Goal: Task Accomplishment & Management: Use online tool/utility

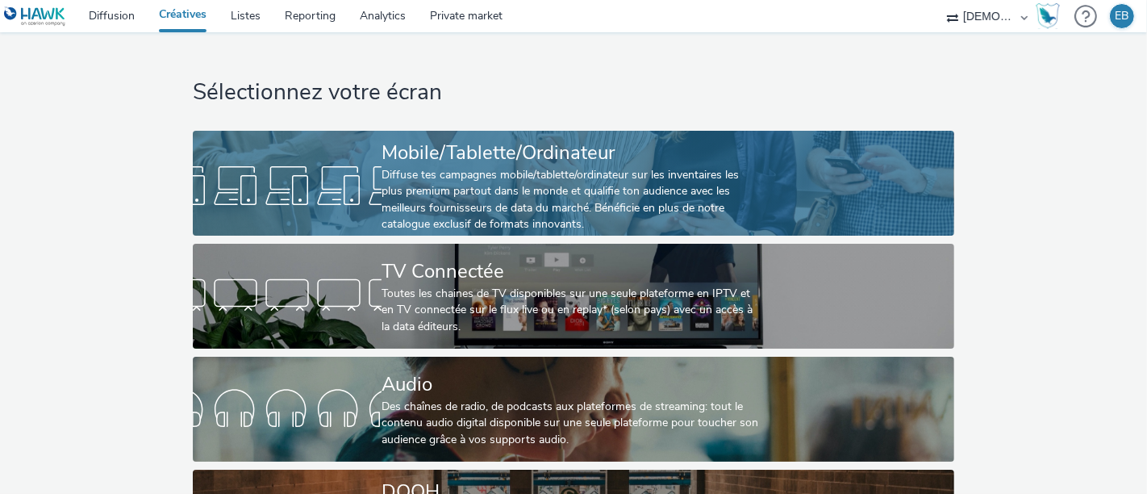
click at [839, 197] on link "Mobile/Tablette/Ordinateur Diffuse tes campagnes mobile/tablette/ordinateur sur…" at bounding box center [573, 183] width 761 height 105
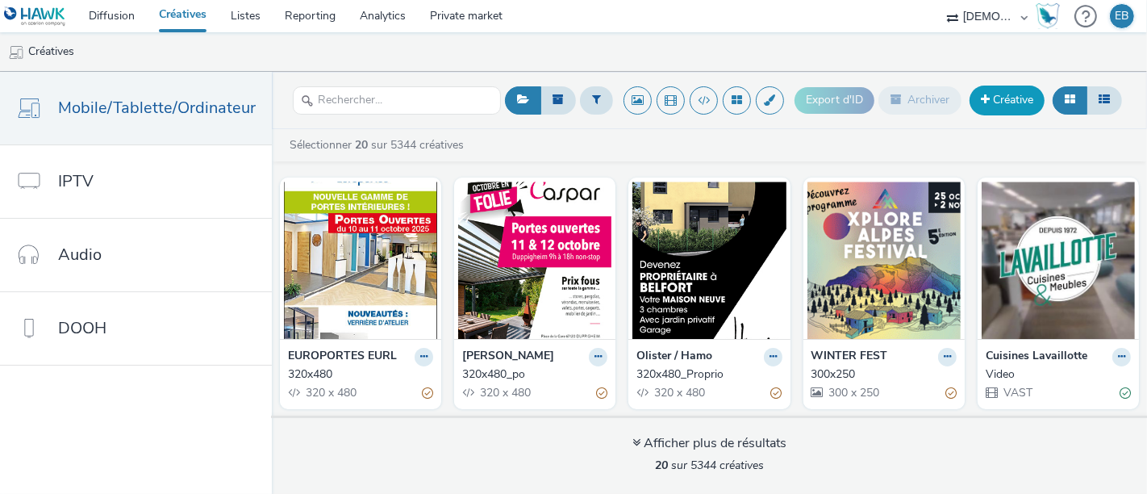
click at [994, 100] on link "Créative" at bounding box center [1007, 100] width 75 height 29
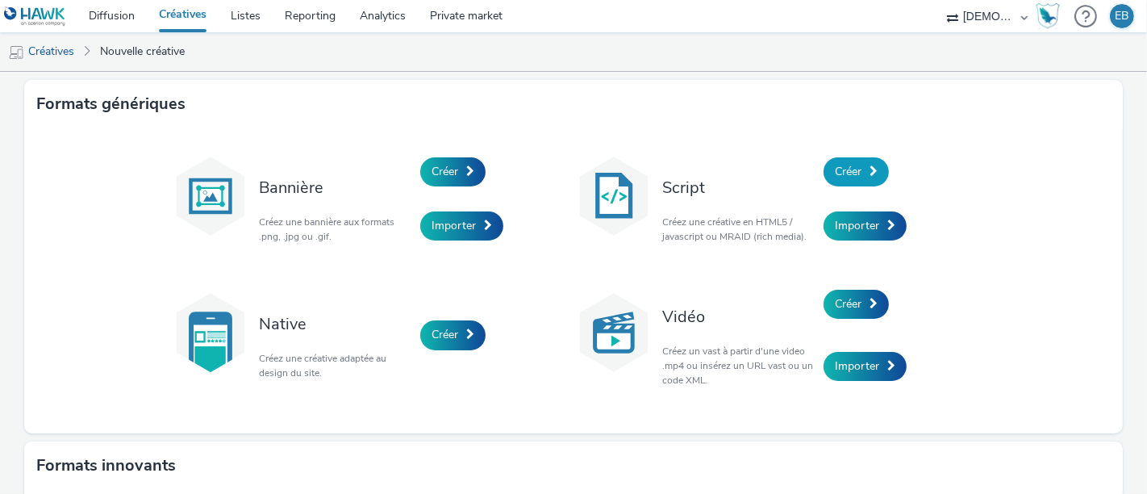
click at [839, 165] on span "Créer" at bounding box center [848, 171] width 27 height 15
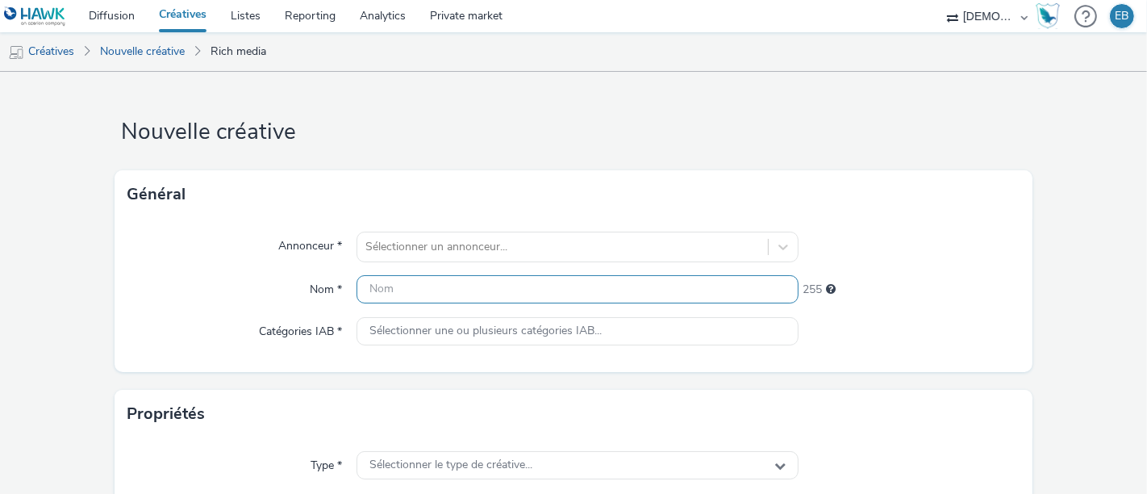
click at [539, 291] on input "text" at bounding box center [578, 289] width 442 height 28
click at [601, 244] on div "Sélectionner un annonceur..." at bounding box center [578, 247] width 442 height 31
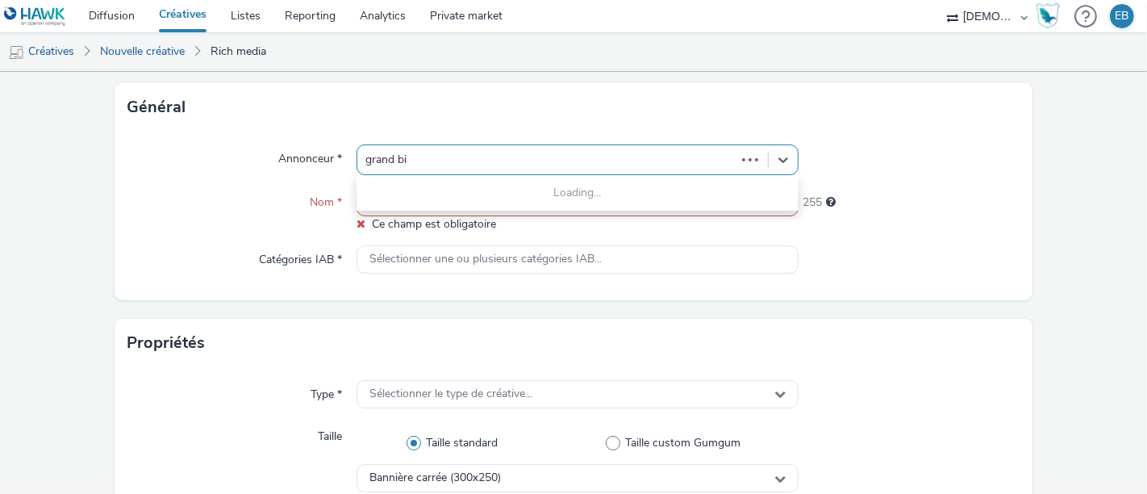
type input "grand biv"
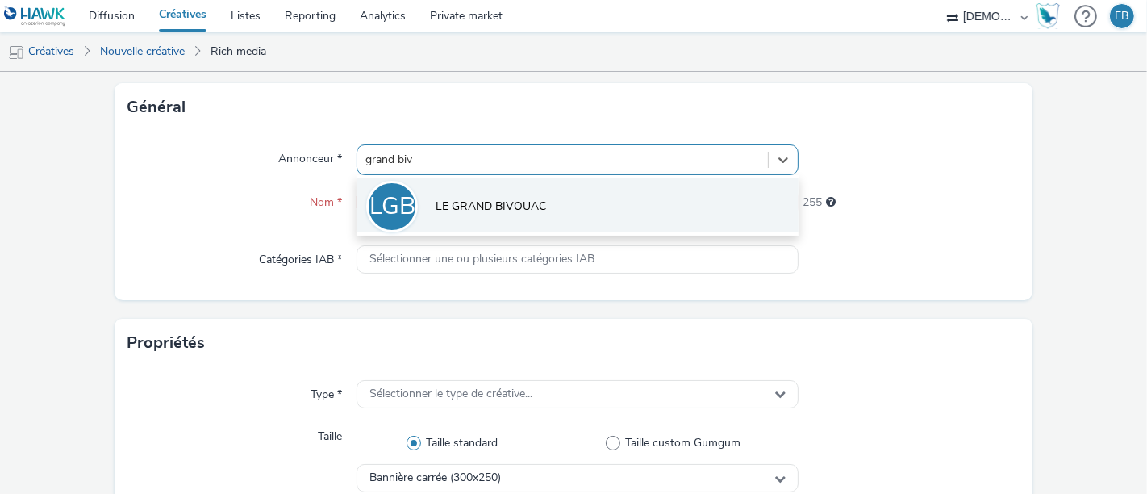
click at [590, 213] on li "LGB LE GRAND BIVOUAC" at bounding box center [578, 205] width 442 height 54
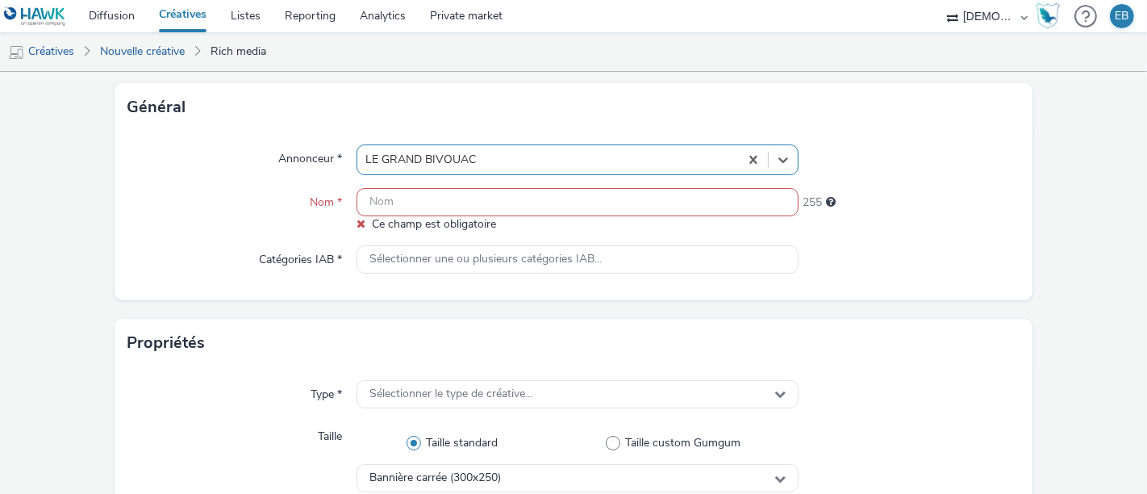
click at [590, 213] on input "text" at bounding box center [578, 202] width 442 height 28
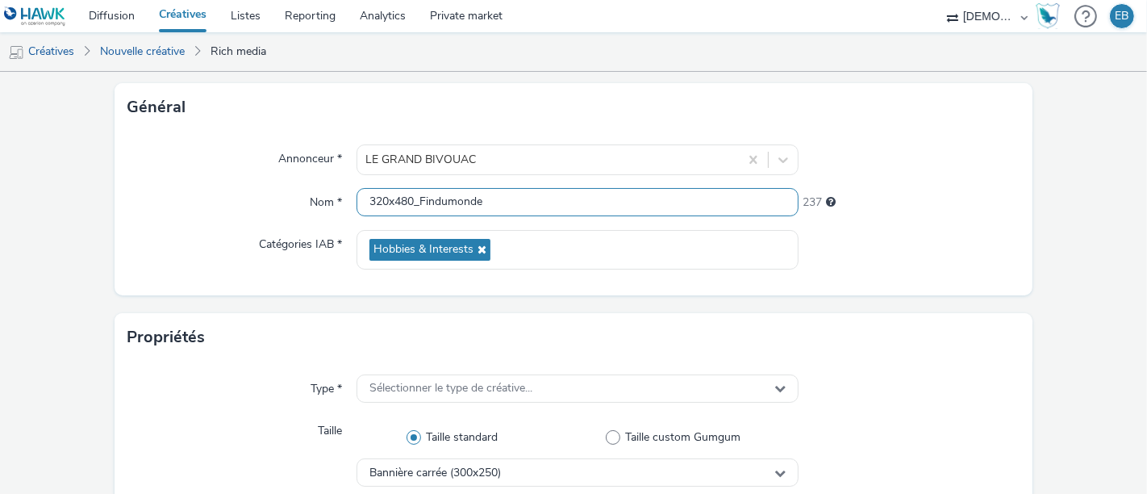
scroll to position [262, 0]
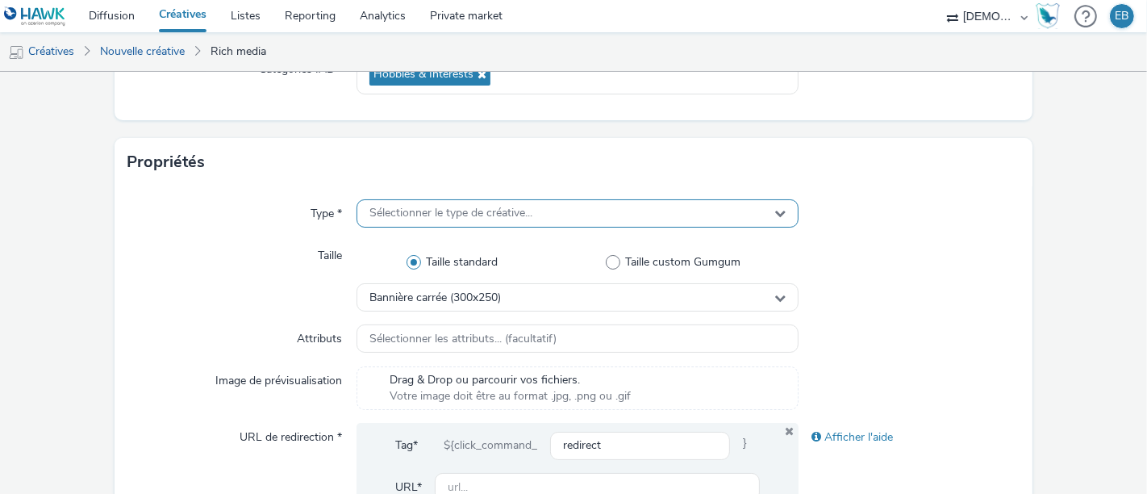
type input "320x480_Findumonde"
click at [719, 202] on div "Sélectionner le type de créative..." at bounding box center [578, 213] width 442 height 28
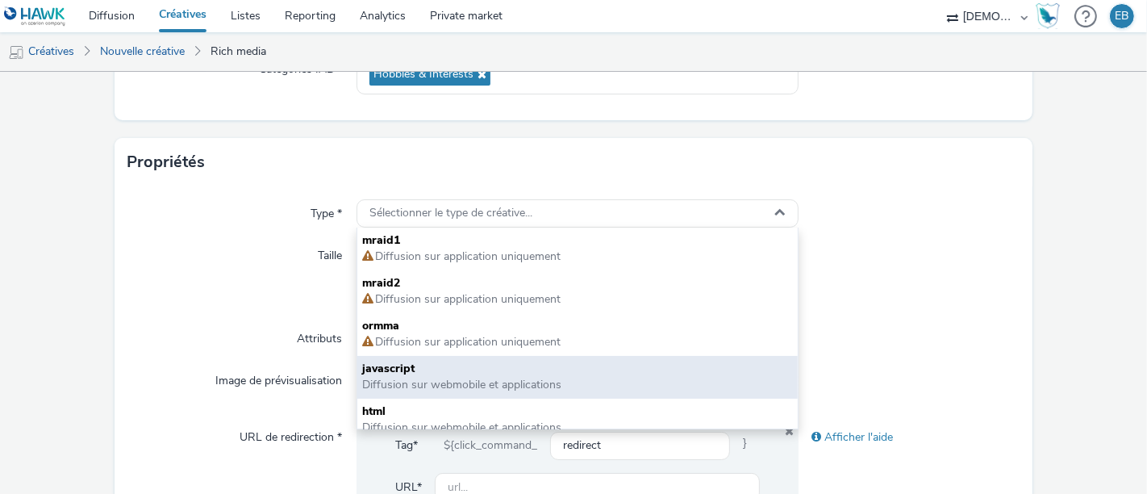
click at [500, 394] on div "javascript Diffusion sur webmobile et applications" at bounding box center [577, 377] width 440 height 43
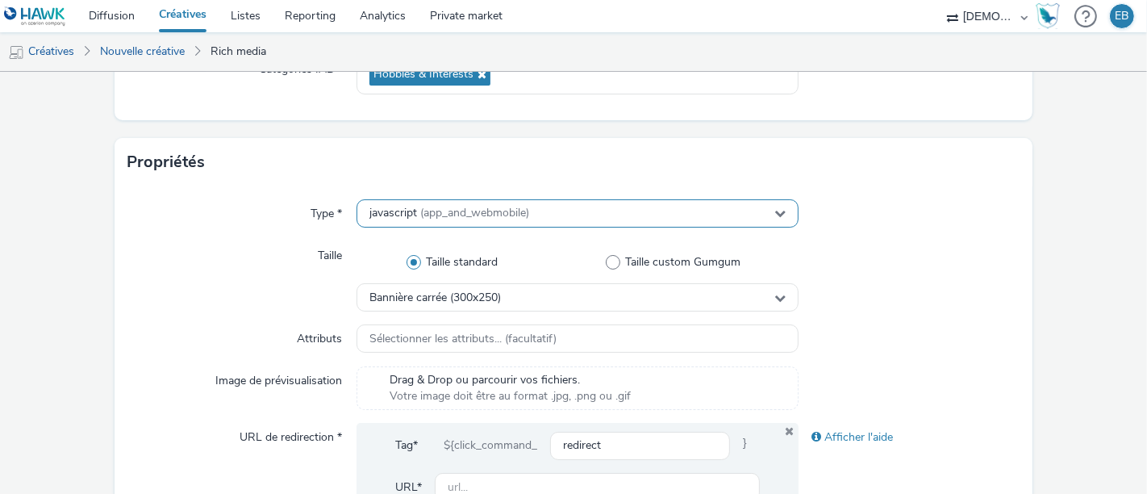
click at [608, 213] on div "javascript (app_and_webmobile)" at bounding box center [578, 213] width 442 height 28
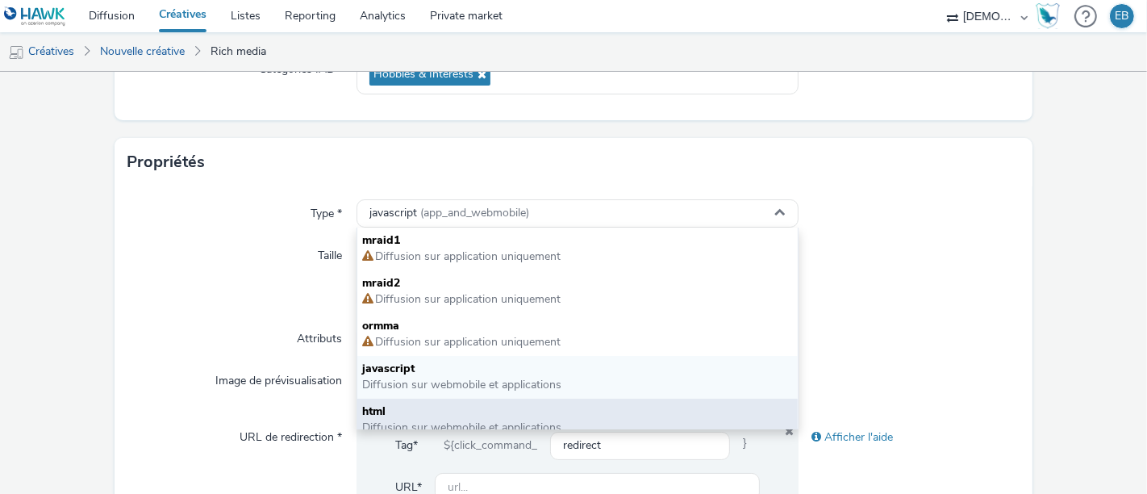
click at [520, 414] on span "html" at bounding box center [577, 411] width 431 height 16
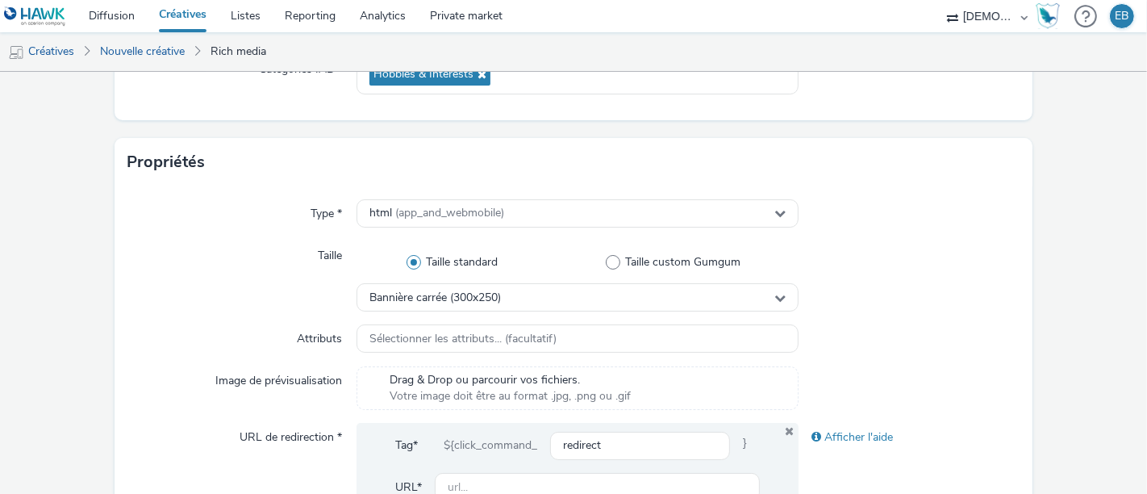
click at [673, 275] on div "Taille standard Taille custom Gumgum" at bounding box center [578, 262] width 442 height 42
click at [682, 280] on div "Taille standard Taille custom Gumgum" at bounding box center [578, 262] width 442 height 42
click at [678, 286] on div "Bannière carrée (300x250)" at bounding box center [578, 297] width 442 height 28
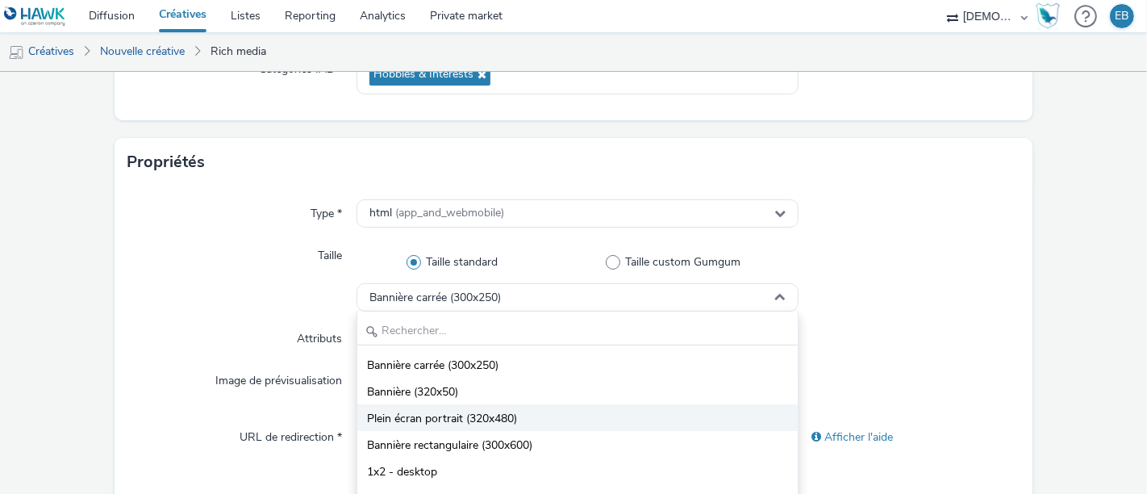
click at [562, 418] on li "Plein écran portrait (320x480)" at bounding box center [577, 417] width 440 height 27
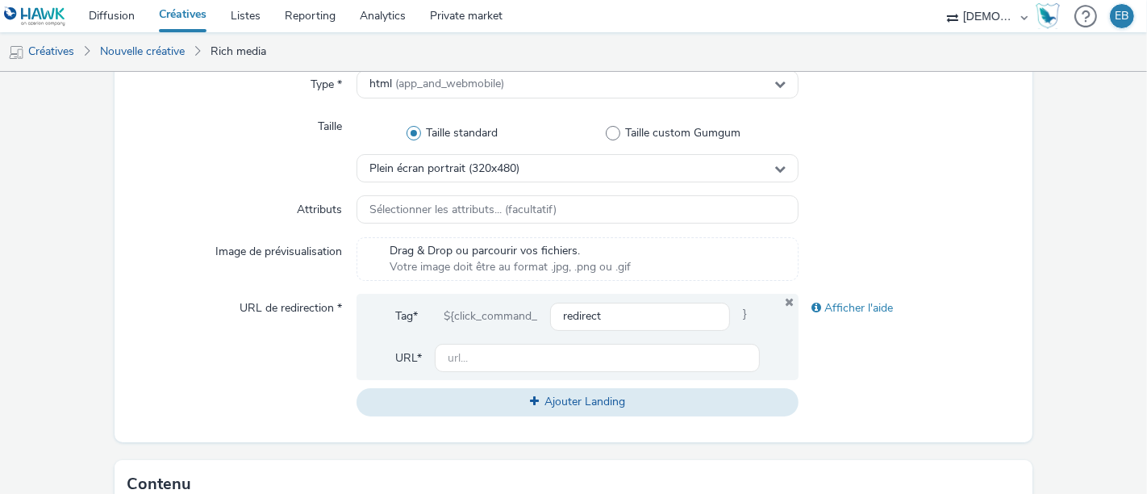
scroll to position [391, 0]
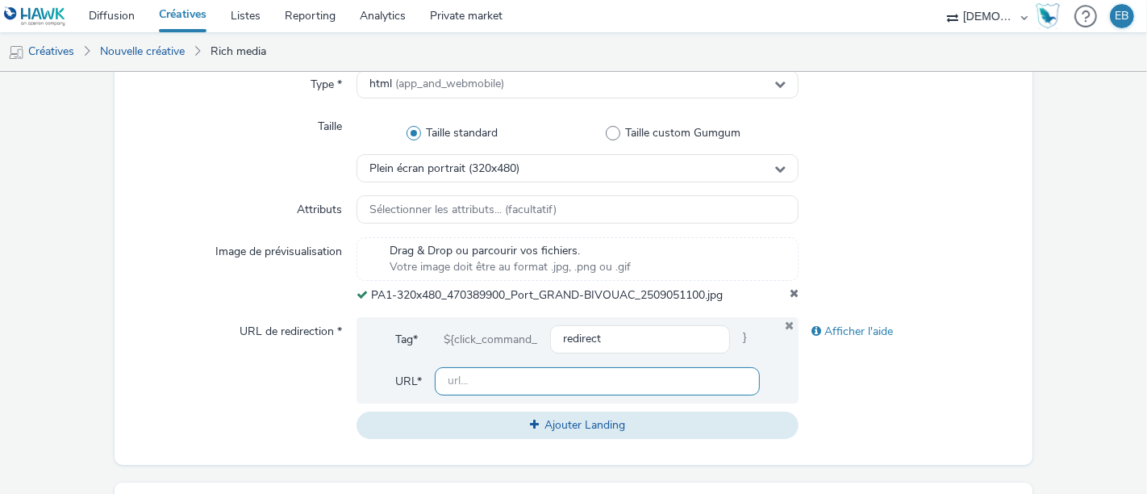
paste input "https://www.grandbivouac.com/fr?utm_source=LDL&utm_campaign=470389800&utm_mediu…"
click at [505, 374] on input "text" at bounding box center [597, 381] width 325 height 28
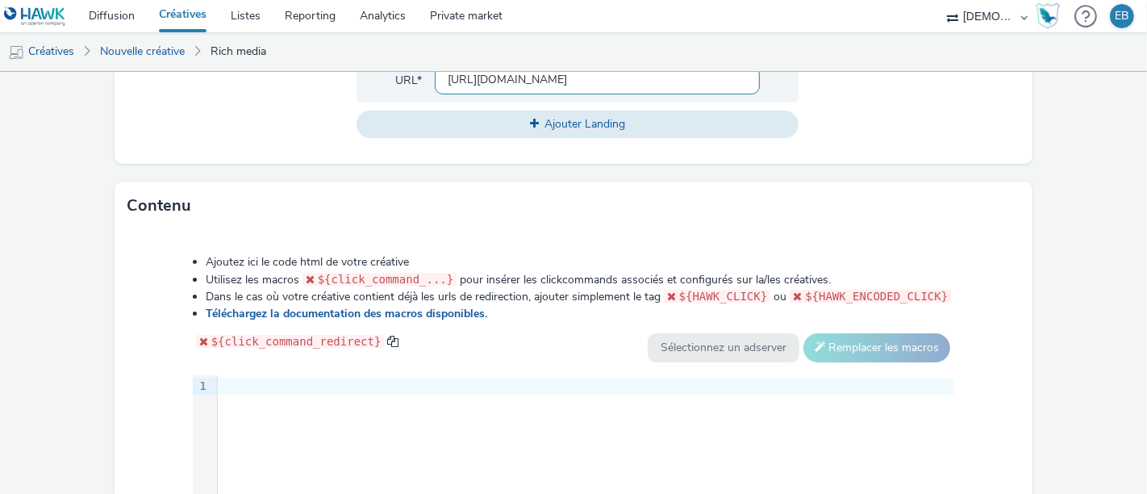
type input "https://www.grandbivouac.com/fr?utm_source=LDL&utm_campaign=470389800&utm_mediu…"
click at [526, 419] on div "9 1 ›" at bounding box center [574, 496] width 762 height 242
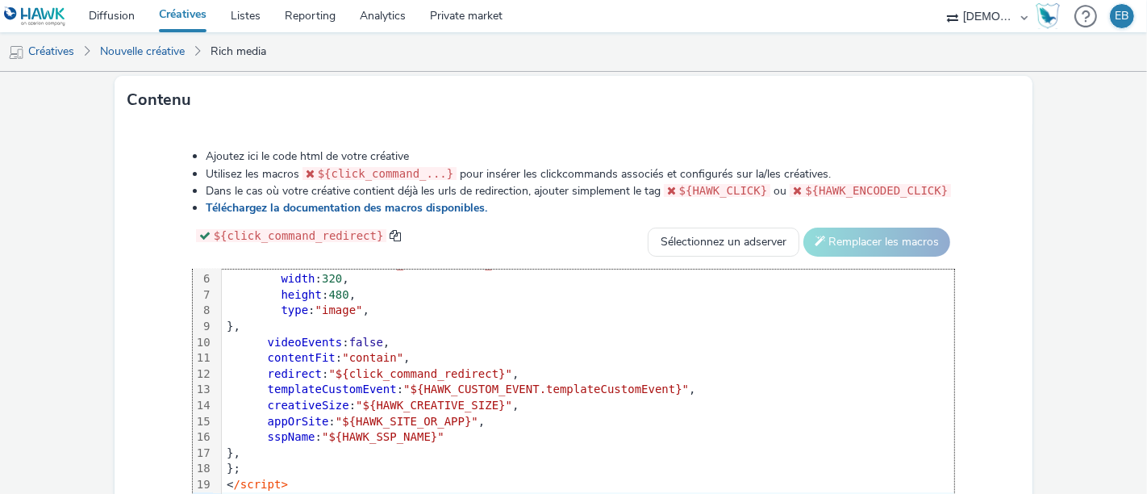
scroll to position [920, 0]
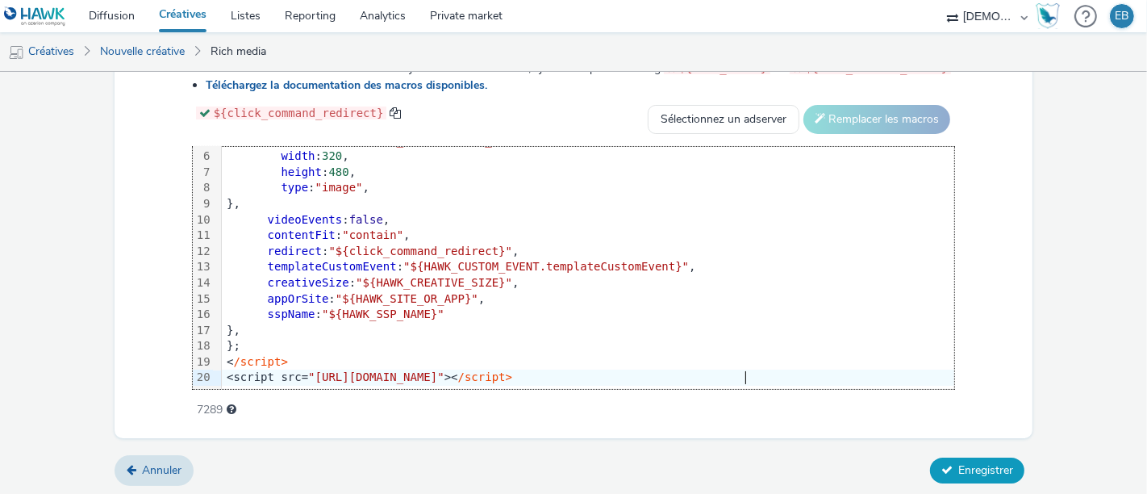
click at [1001, 474] on button "Enregistrer" at bounding box center [977, 470] width 94 height 26
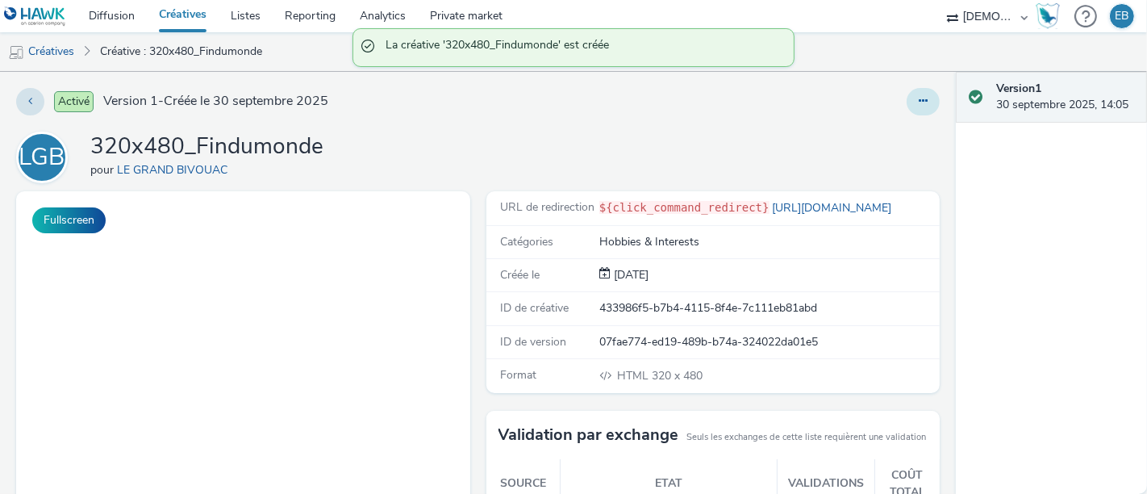
click at [907, 113] on button at bounding box center [923, 101] width 33 height 27
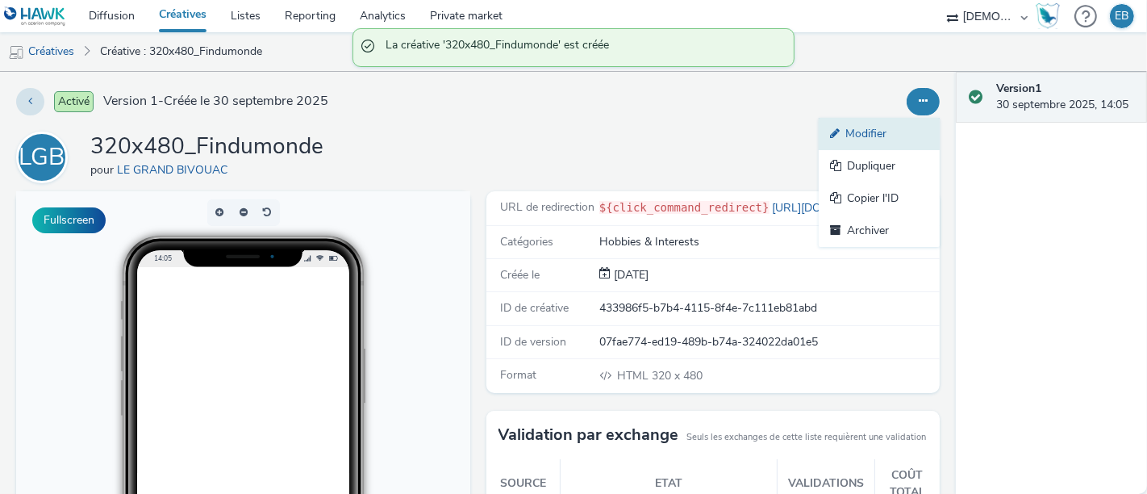
click at [880, 125] on link "Modifier" at bounding box center [879, 134] width 121 height 32
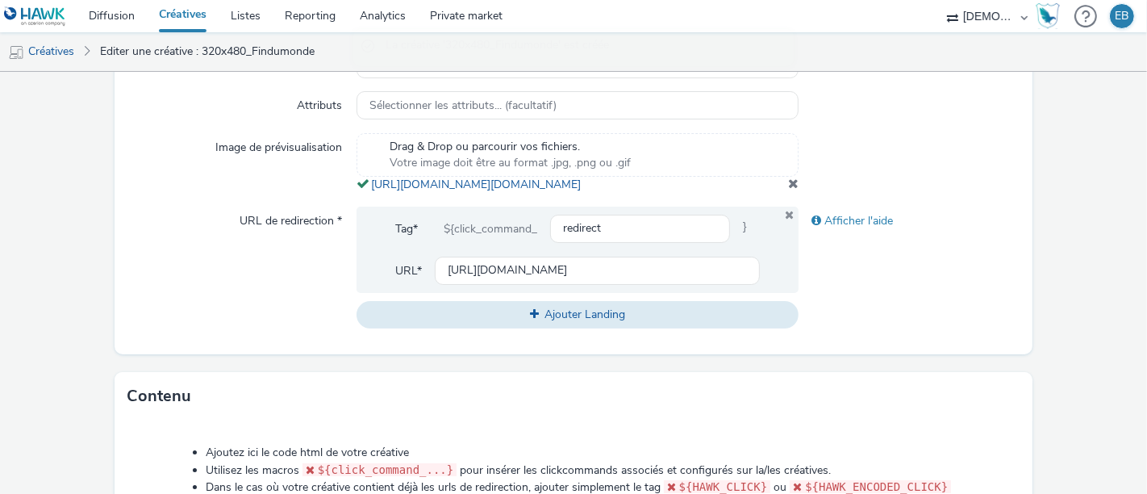
scroll to position [503, 0]
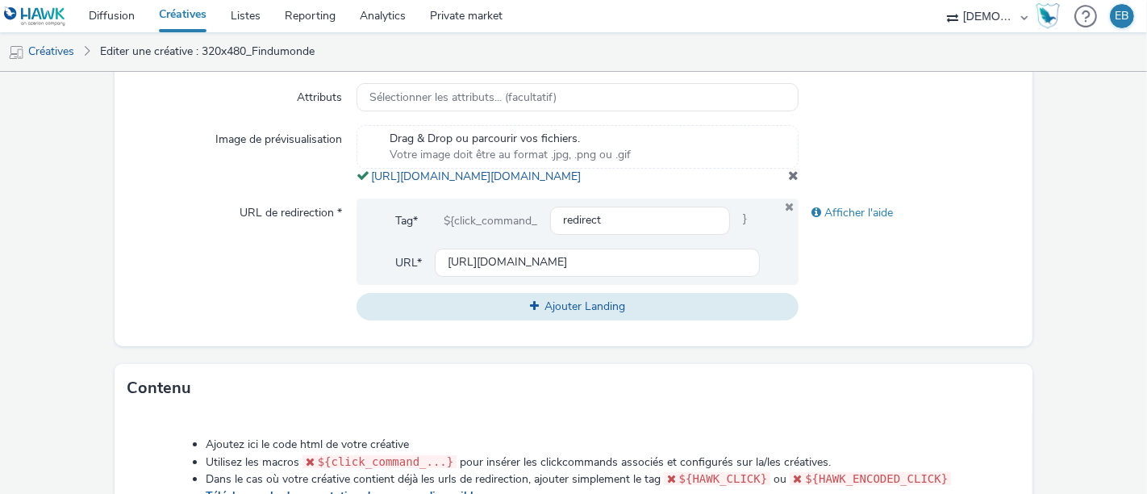
drag, startPoint x: 721, startPoint y: 211, endPoint x: 363, endPoint y: 174, distance: 360.0
click at [363, 174] on div "Drag & Drop ou parcourir vos fichiers. Votre image doit être au format .jpg, .p…" at bounding box center [578, 155] width 442 height 60
copy span "https://tabmo-cdn.s3.eu-west-1.amazonaws.com/hawk.tabmo.io/organizations/38dc92…"
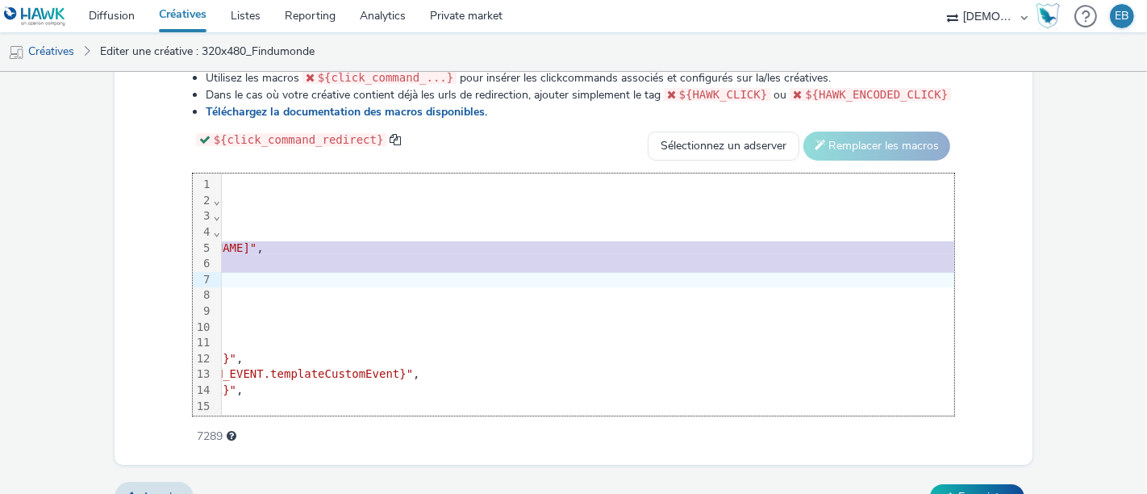
scroll to position [0, 369]
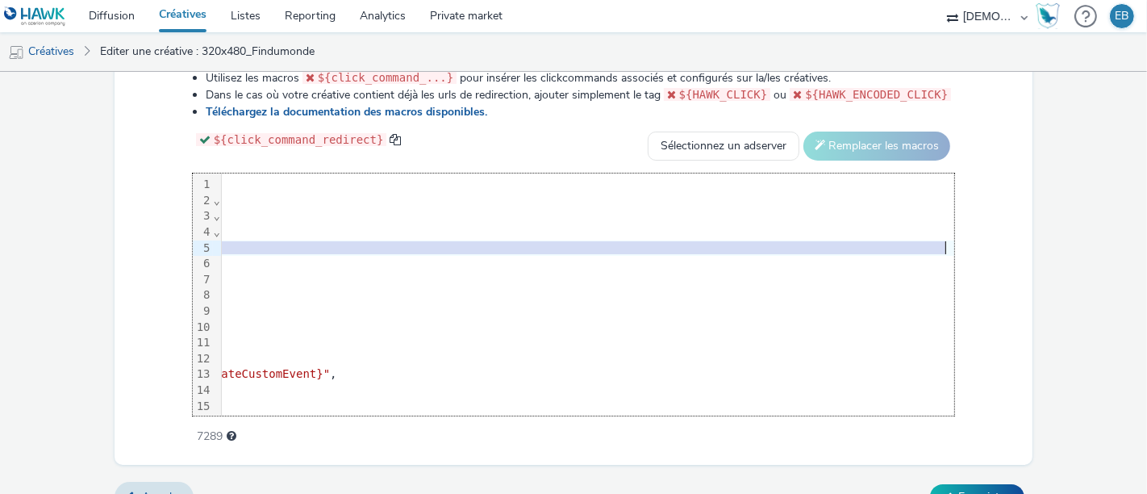
drag, startPoint x: 304, startPoint y: 277, endPoint x: 928, endPoint y: 280, distance: 623.5
click at [928, 257] on div "url : "https://tabmo-cdn.s3.eu-west-1.amazonaws.com/hawk.tabmo.io/organizations…" at bounding box center [409, 248] width 1092 height 16
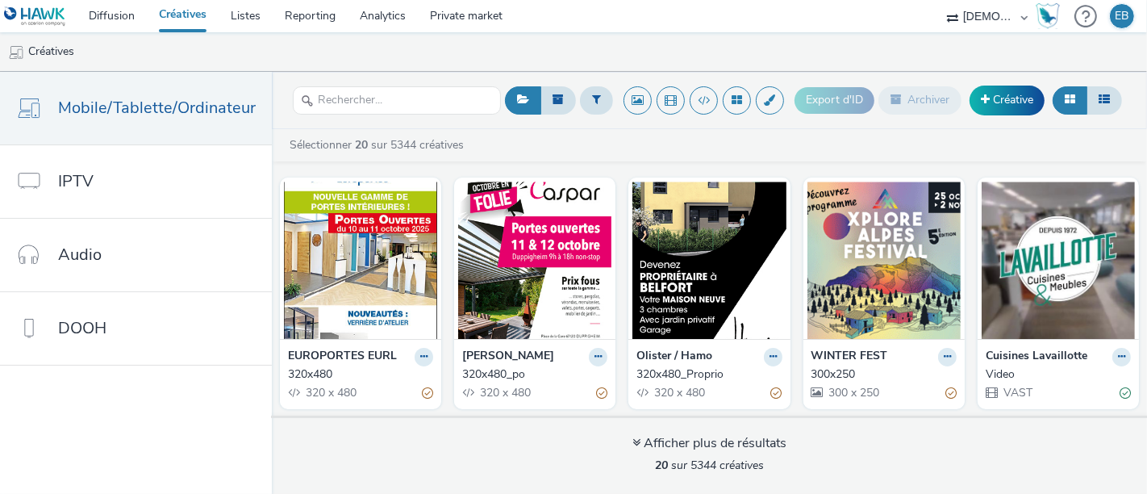
click at [607, 368] on link "320x480_po" at bounding box center [534, 374] width 145 height 16
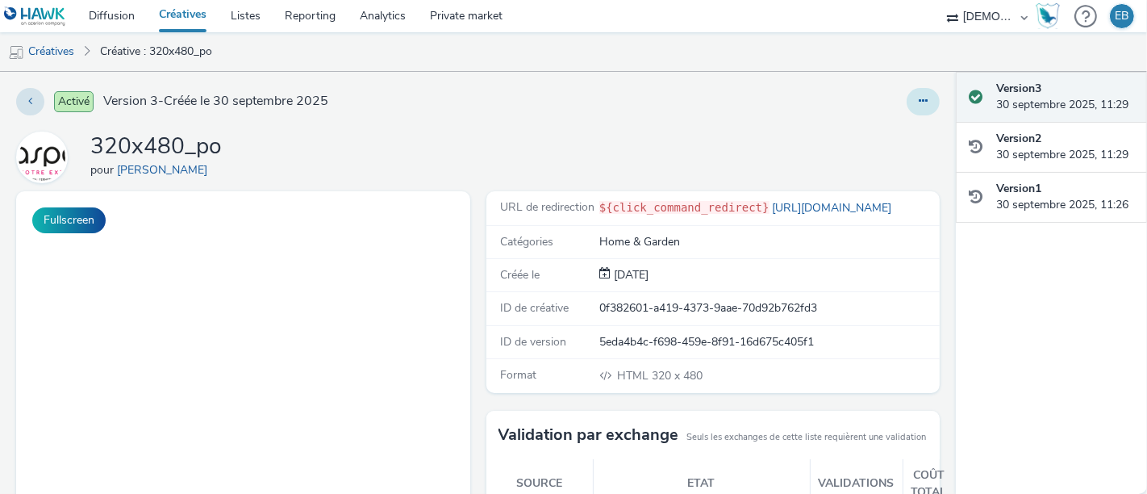
click at [915, 103] on button at bounding box center [923, 101] width 33 height 27
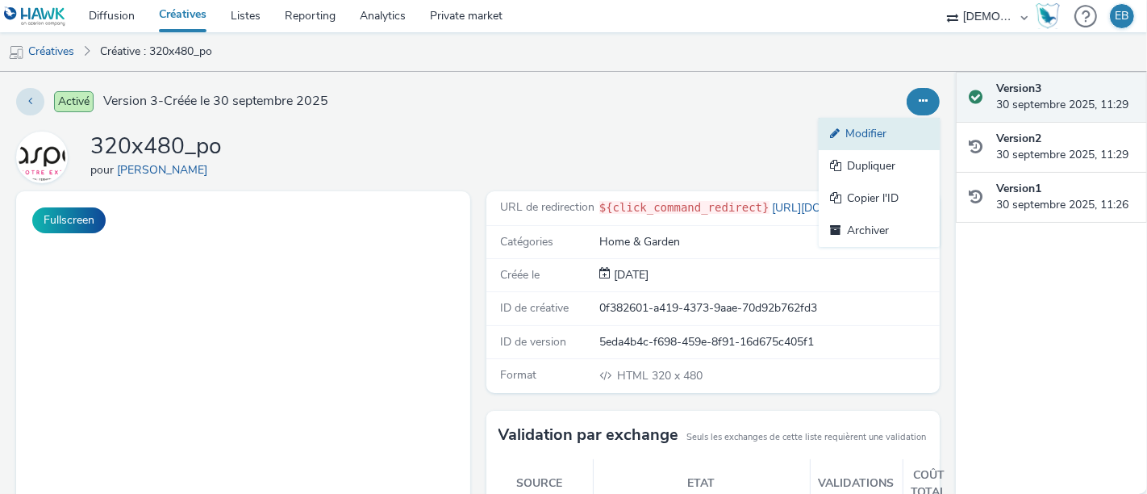
click at [855, 124] on link "Modifier" at bounding box center [879, 134] width 121 height 32
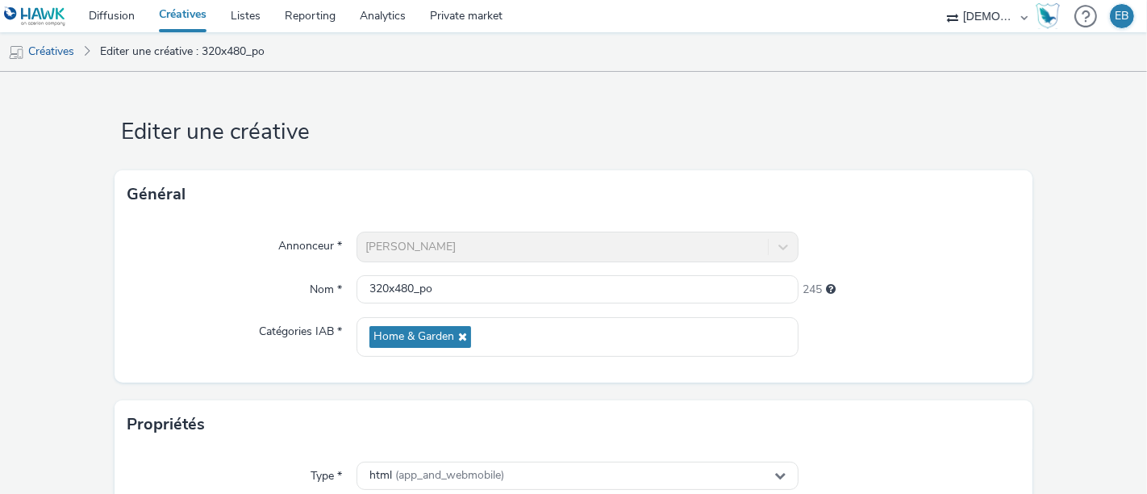
scroll to position [947, 0]
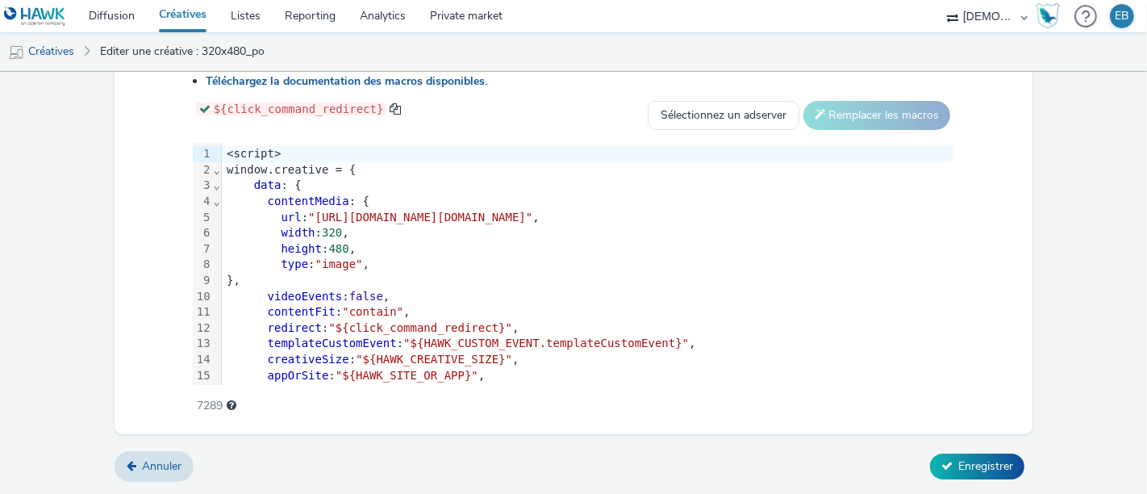
click at [676, 254] on div "height : 480 ," at bounding box center [588, 249] width 732 height 16
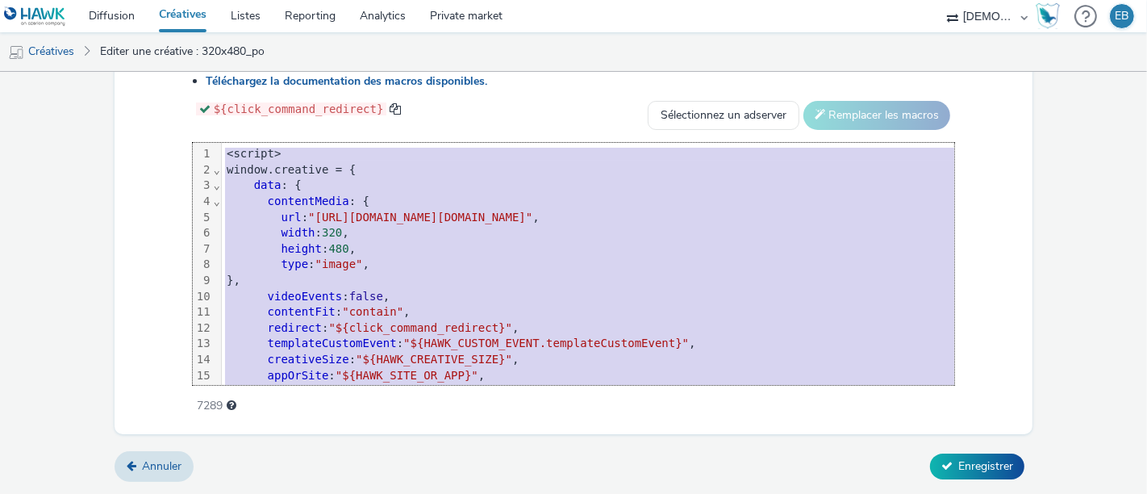
copy div "<script> window.creative = { data : { contentMedia : { url : "[URL][DOMAIN_NAME…"
